Goal: Unclear

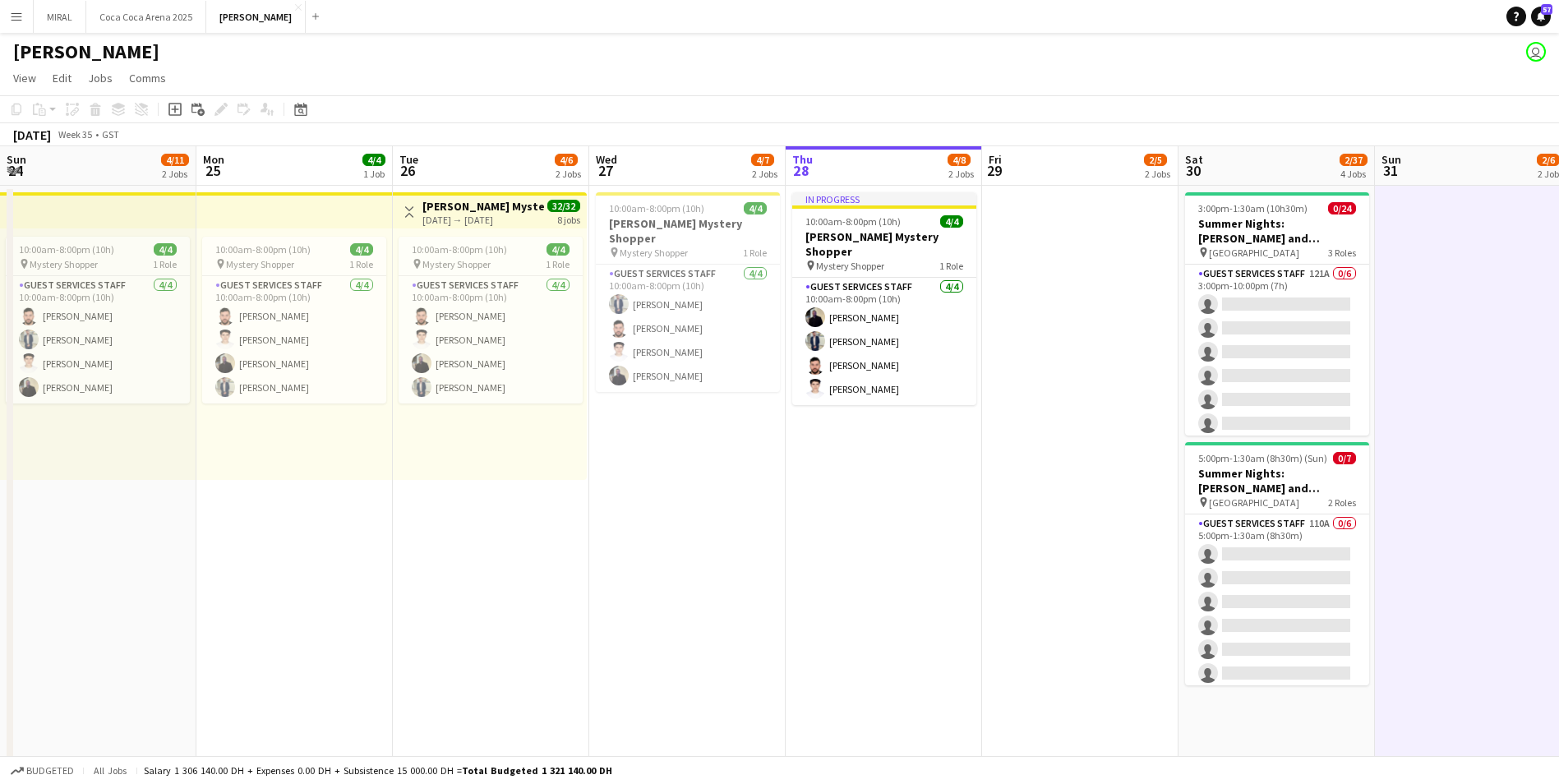
scroll to position [160, 0]
